Goal: Information Seeking & Learning: Learn about a topic

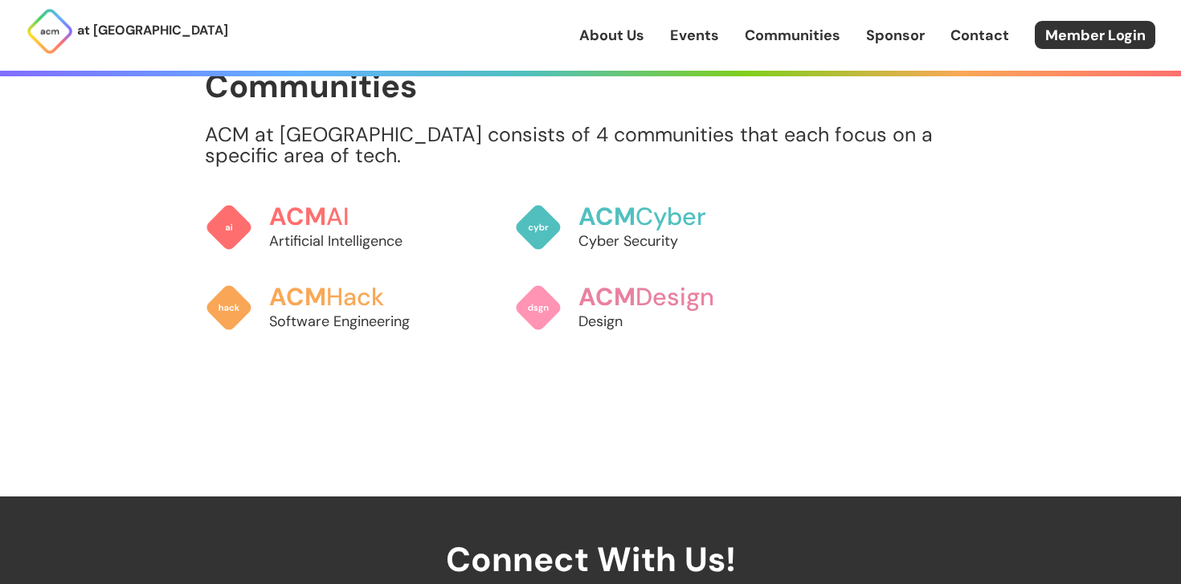
scroll to position [1304, 0]
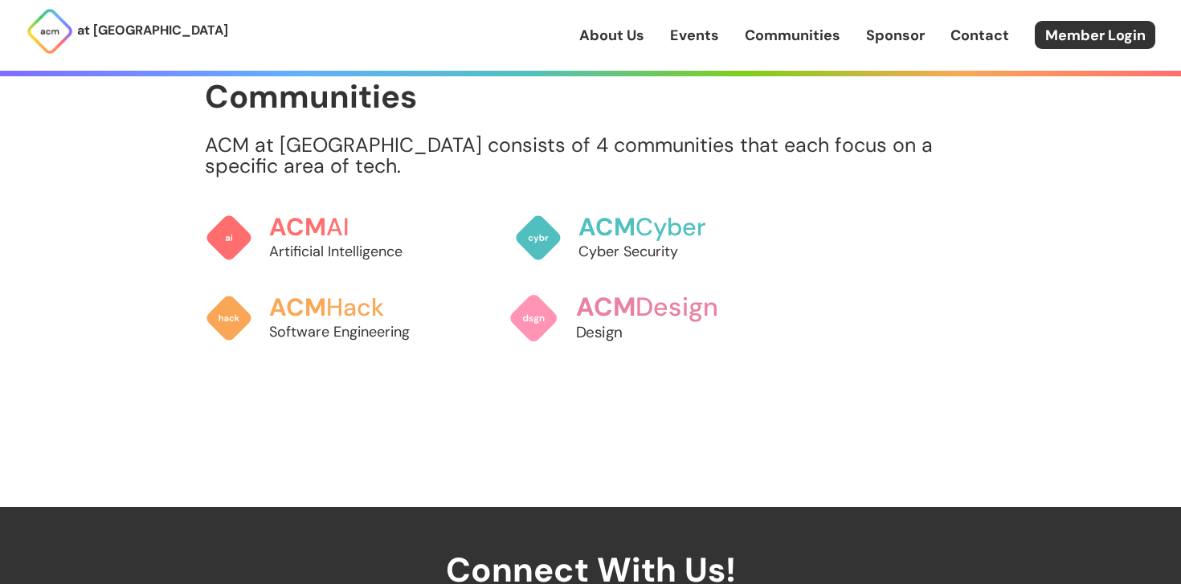
click at [630, 321] on p "Design" at bounding box center [665, 332] width 178 height 22
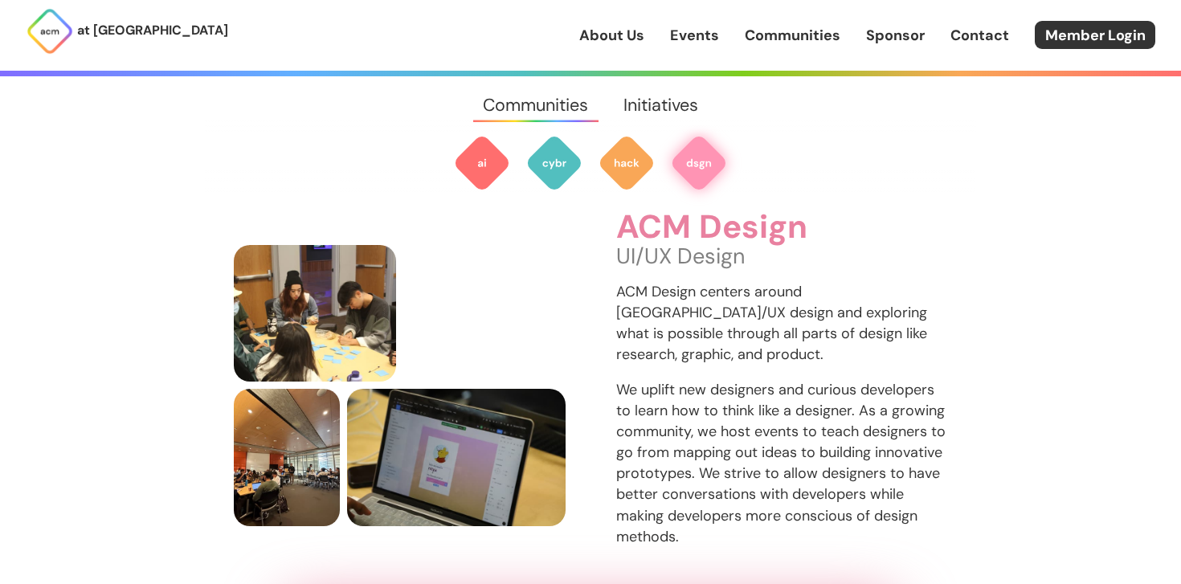
scroll to position [2262, 0]
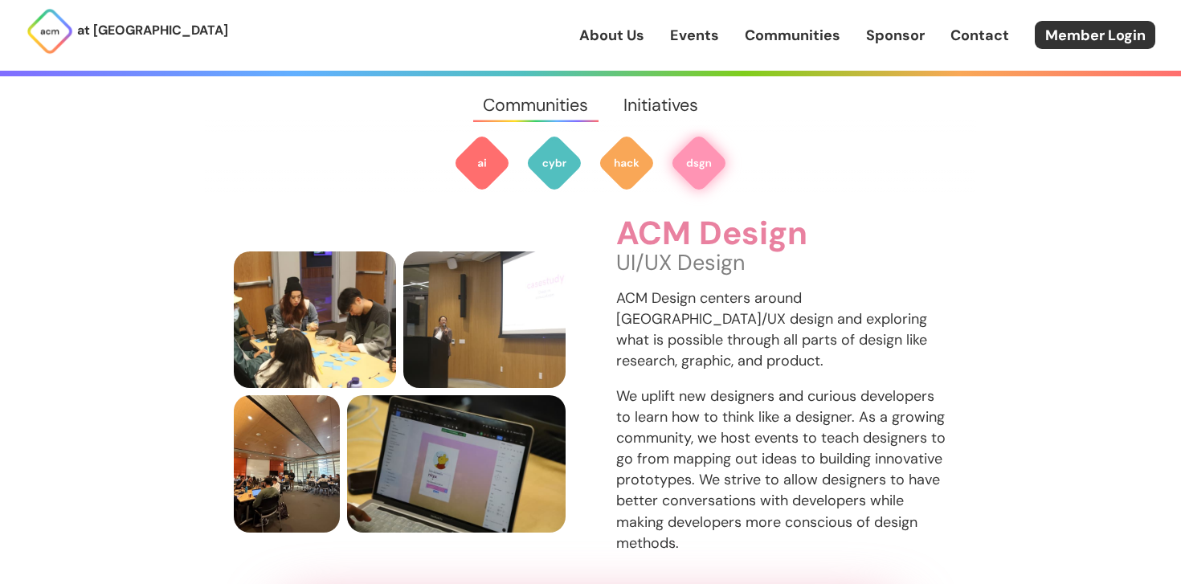
click at [651, 558] on div "ACM Design UI/UX Design ACM Design centers around [GEOGRAPHIC_DATA]/UX design a…" at bounding box center [590, 349] width 771 height 554
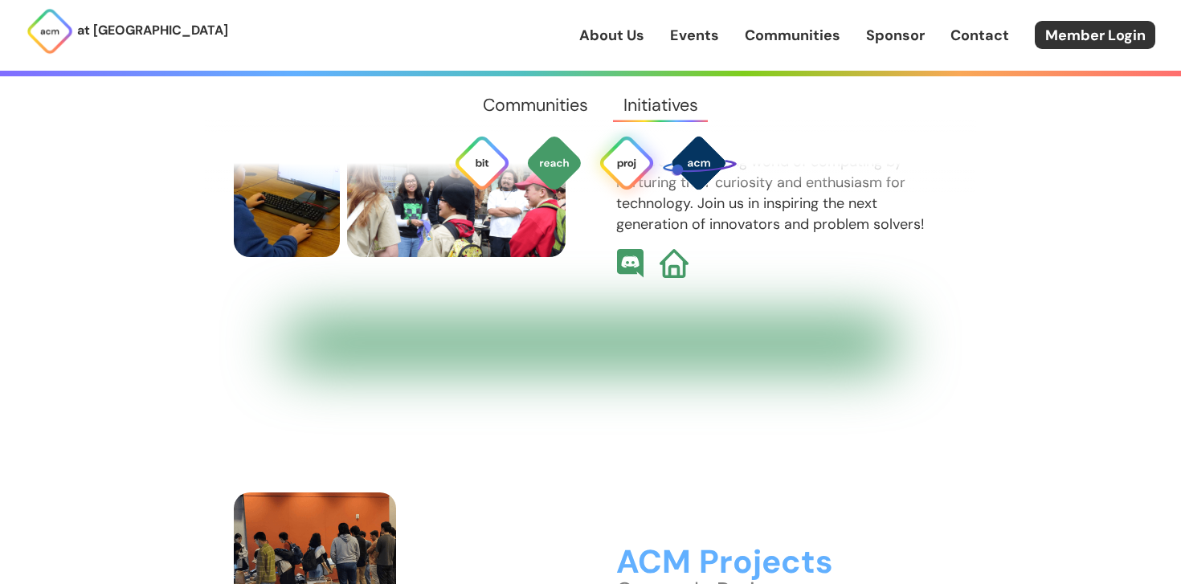
scroll to position [3829, 0]
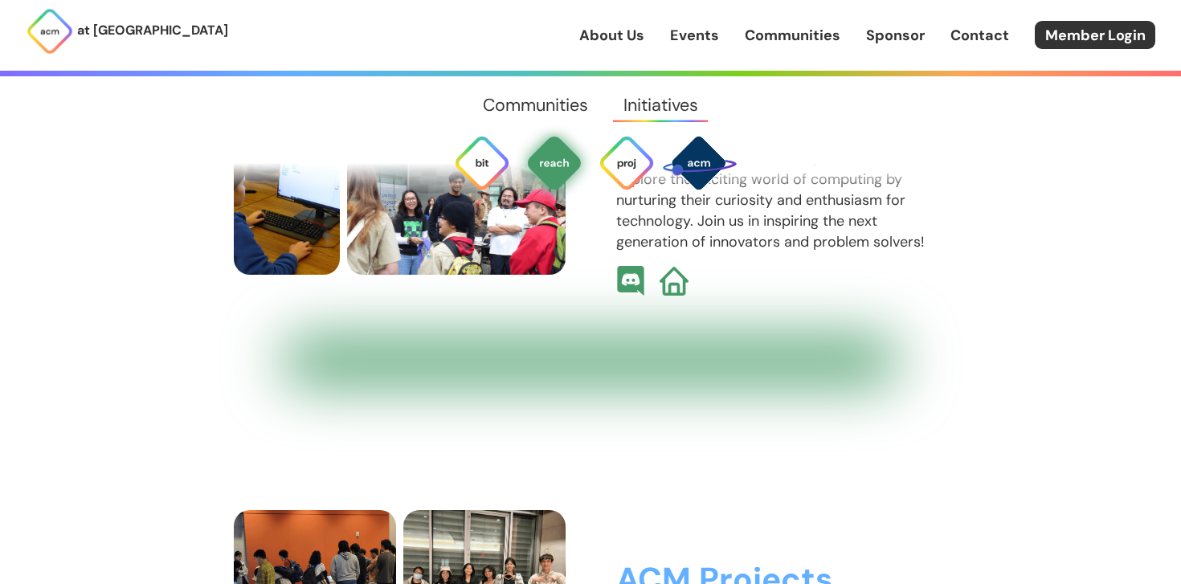
click at [632, 266] on img at bounding box center [630, 281] width 31 height 31
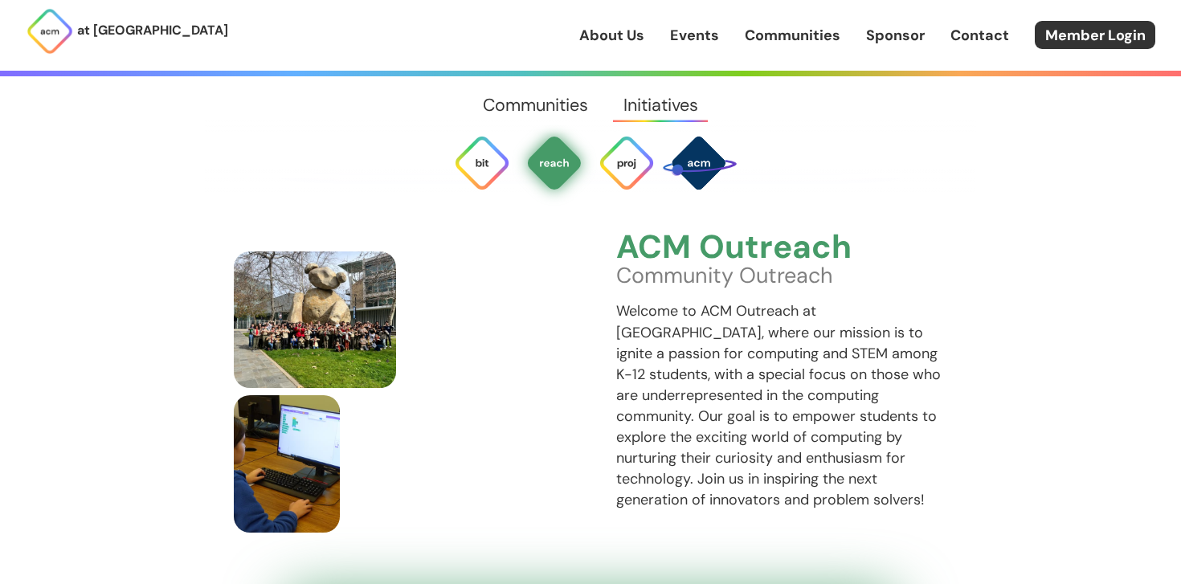
scroll to position [3556, 0]
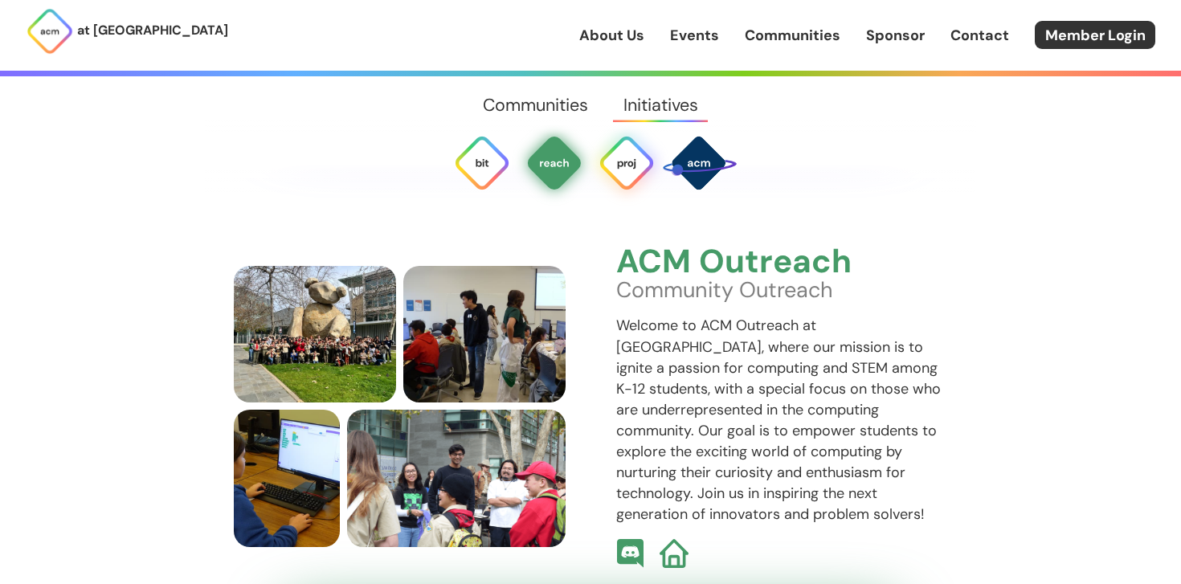
click at [633, 144] on img at bounding box center [627, 163] width 58 height 58
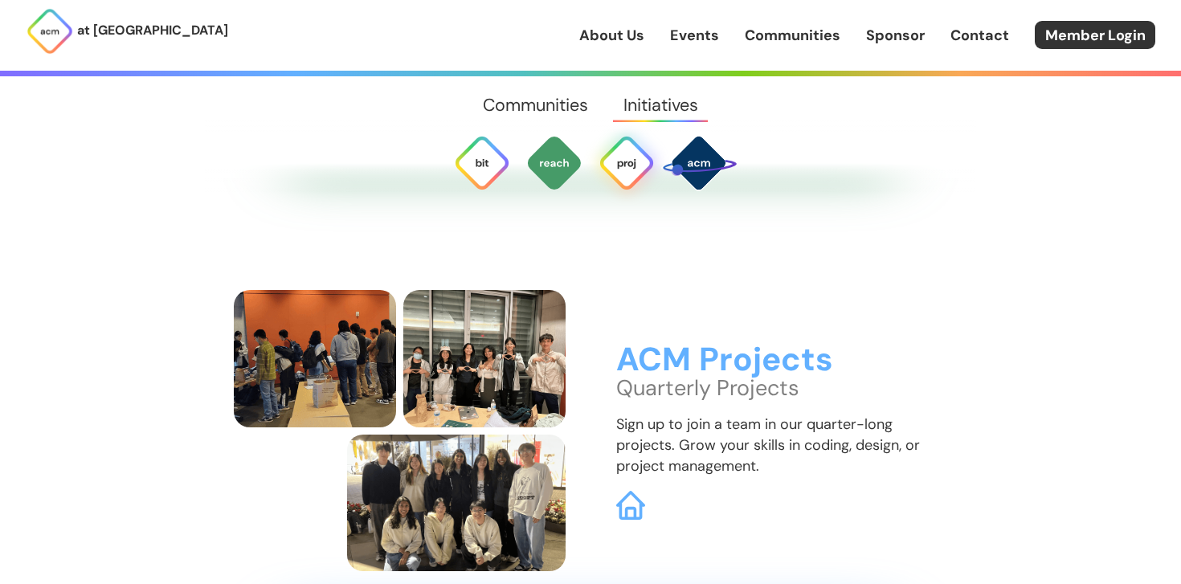
scroll to position [4064, 0]
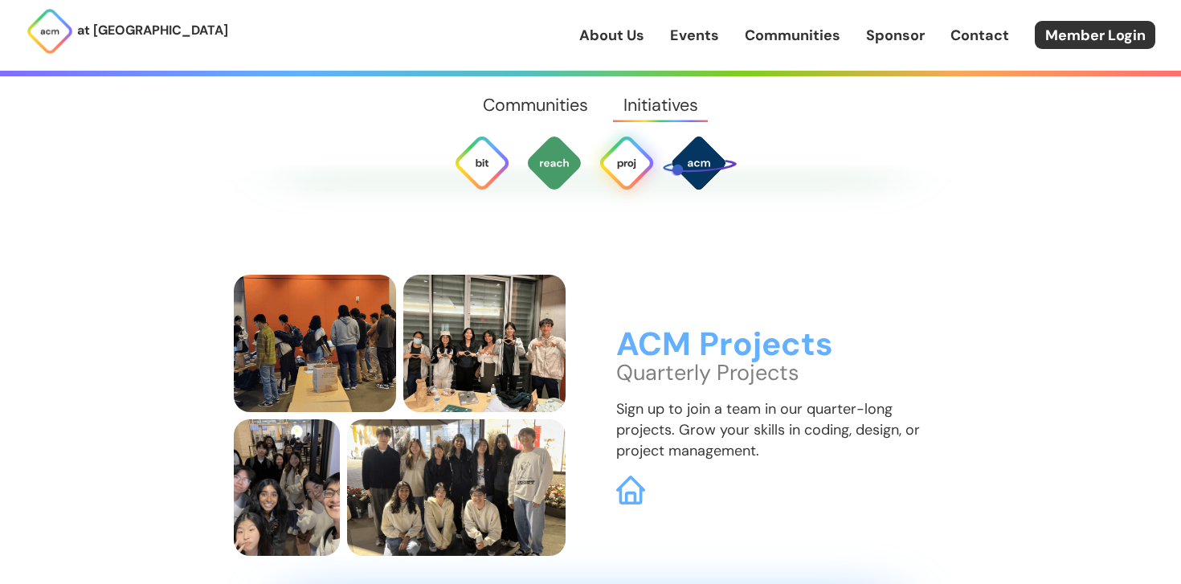
click at [633, 145] on img at bounding box center [627, 163] width 58 height 58
click at [494, 153] on img at bounding box center [482, 163] width 58 height 58
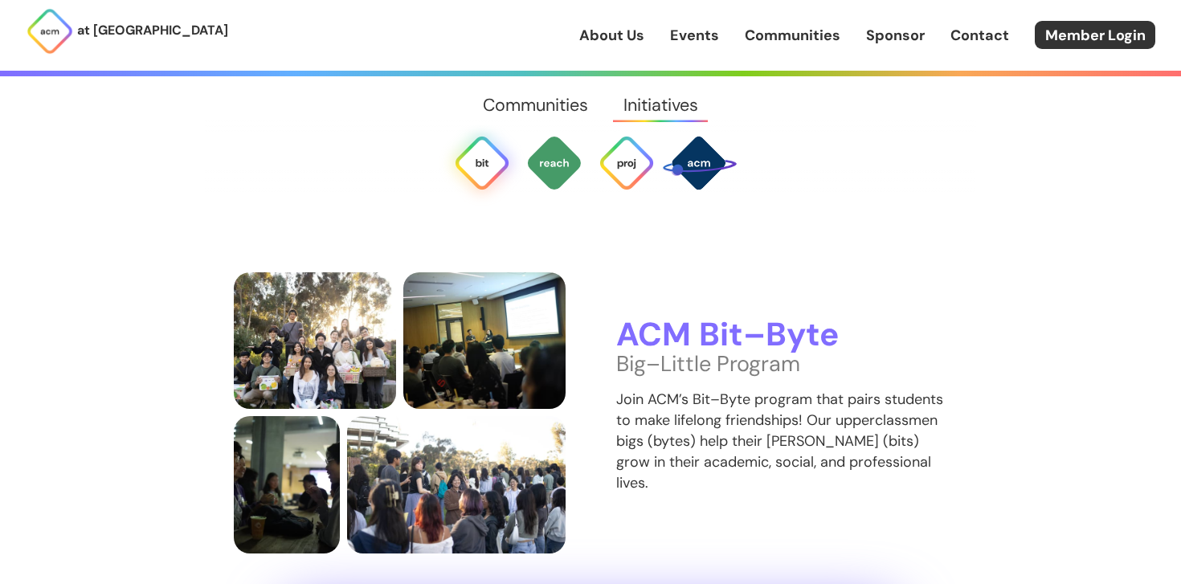
scroll to position [3030, 0]
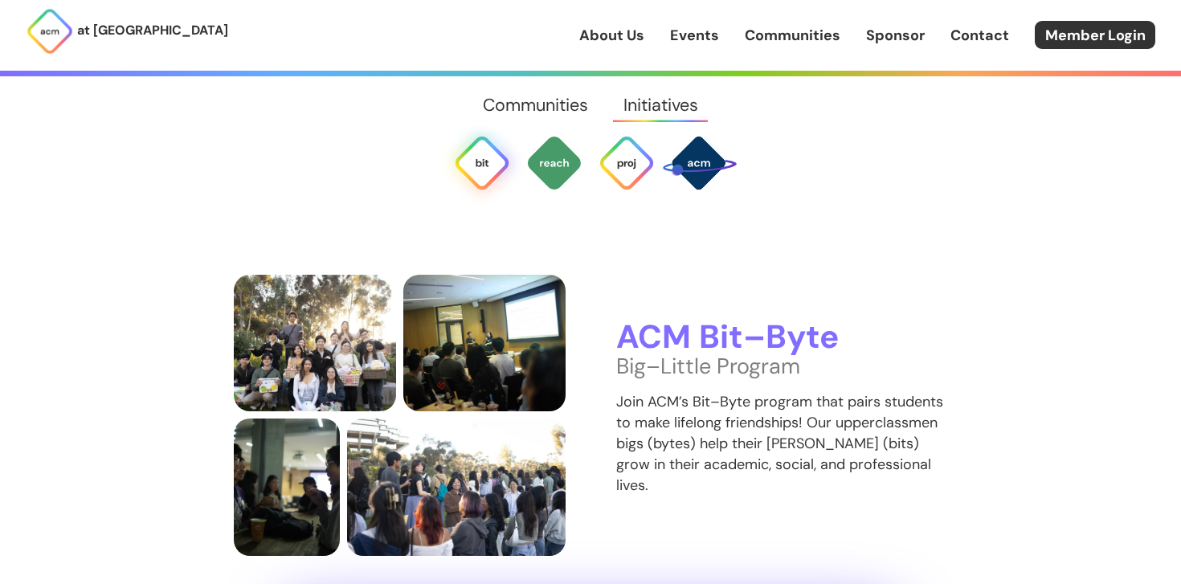
click at [722, 391] on p "Join ACM’s Bit–Byte program that pairs students to make lifelong friendships! O…" at bounding box center [782, 443] width 332 height 104
click at [729, 435] on p "Join ACM’s Bit–Byte program that pairs students to make lifelong friendships! O…" at bounding box center [782, 443] width 332 height 104
click at [478, 157] on img at bounding box center [482, 163] width 58 height 58
click at [688, 320] on h3 "ACM Bit–Byte" at bounding box center [782, 338] width 332 height 36
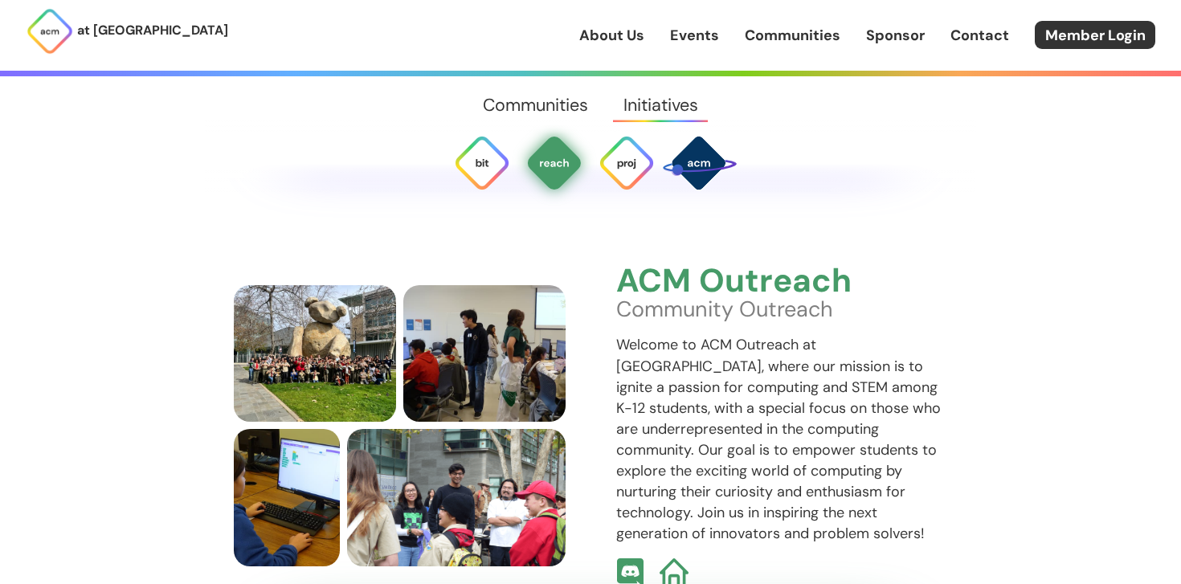
scroll to position [3538, 0]
